Goal: Transaction & Acquisition: Purchase product/service

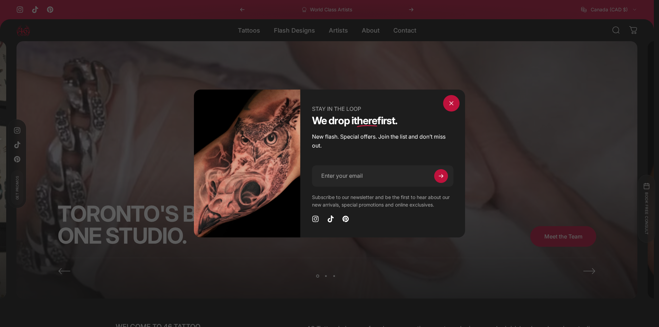
click at [449, 104] on span "Close" at bounding box center [451, 103] width 25 height 33
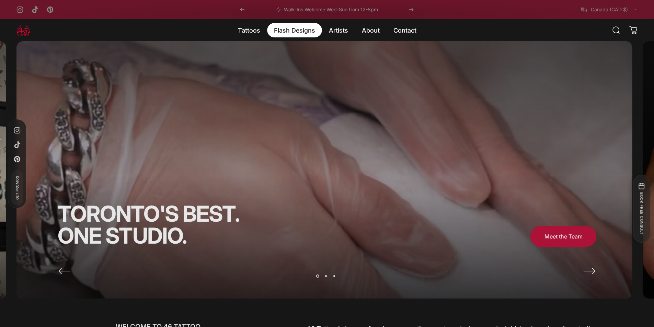
click at [291, 27] on magnet-element "Flash Designs Flash Designs" at bounding box center [294, 30] width 55 height 14
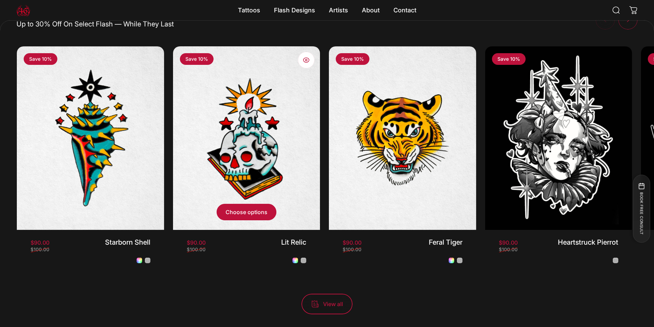
scroll to position [616, 0]
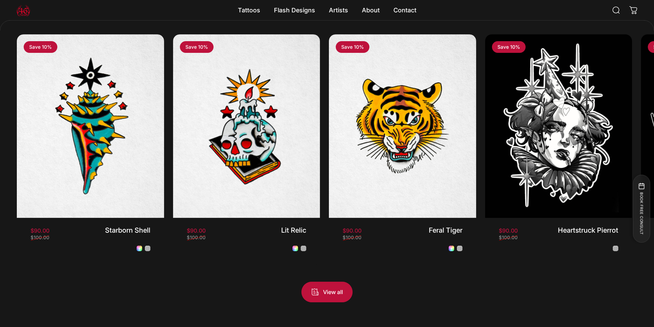
click at [339, 288] on span "View all products in the Flash Promo collection" at bounding box center [327, 291] width 76 height 41
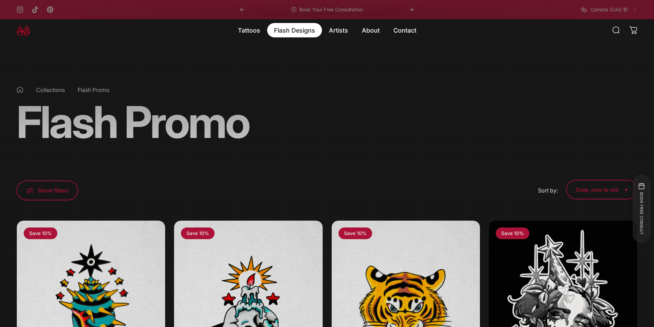
click at [288, 31] on magnet-element "Flash Designs Flash Designs" at bounding box center [294, 30] width 55 height 14
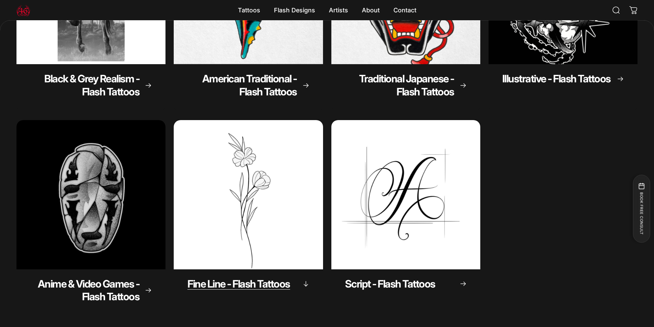
scroll to position [273, 0]
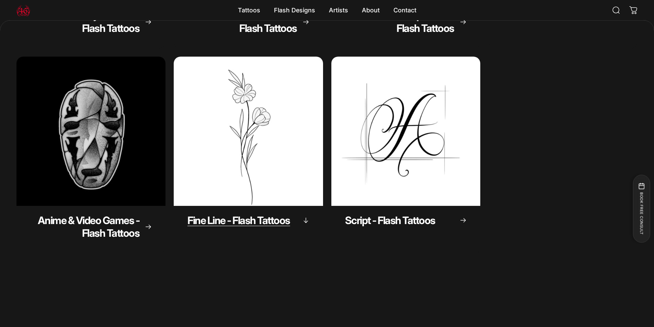
click at [247, 218] on span "Fine Line - Flash Tattoos" at bounding box center [238, 220] width 103 height 12
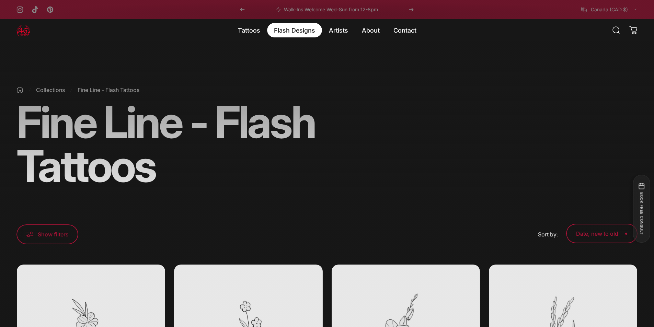
click at [298, 33] on magnet-element "Flash Designs Flash Designs" at bounding box center [294, 30] width 55 height 14
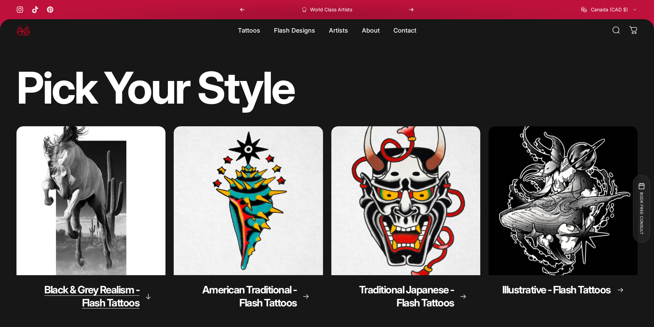
click at [138, 218] on img "Black & Grey Realism - Flash Tattoos" at bounding box center [91, 200] width 156 height 156
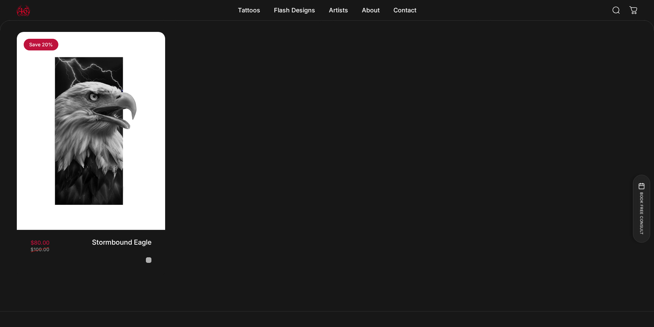
scroll to position [650, 0]
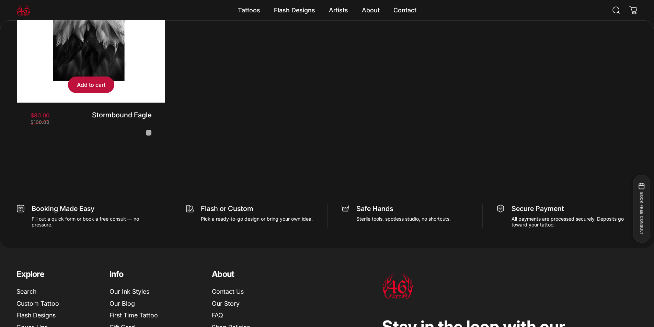
click at [132, 84] on img "Stormbound Eagle" at bounding box center [91, 4] width 156 height 208
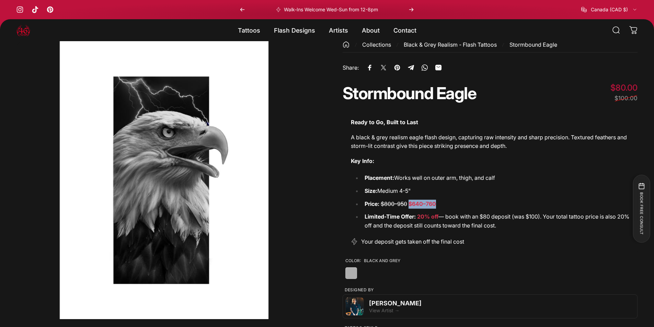
drag, startPoint x: 445, startPoint y: 203, endPoint x: 409, endPoint y: 204, distance: 35.7
click at [409, 204] on li "Price: $800–950 $640–760" at bounding box center [496, 204] width 268 height 9
click at [466, 221] on li "Limited-Time Offer: 20% off — b ook with an $80 deposit (was $100). Your total …" at bounding box center [496, 220] width 268 height 17
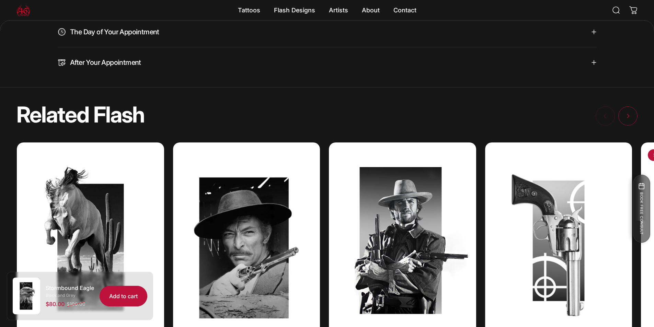
scroll to position [753, 0]
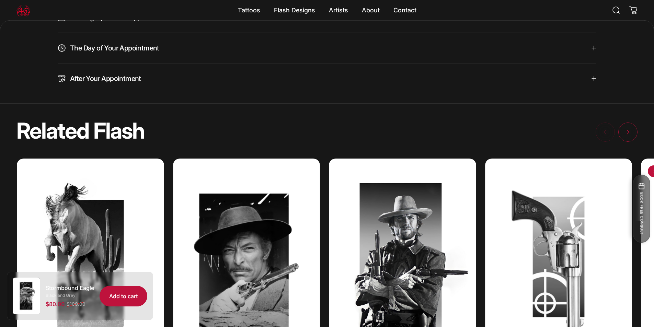
click at [26, 9] on img at bounding box center [23, 10] width 14 height 14
